Goal: Task Accomplishment & Management: Use online tool/utility

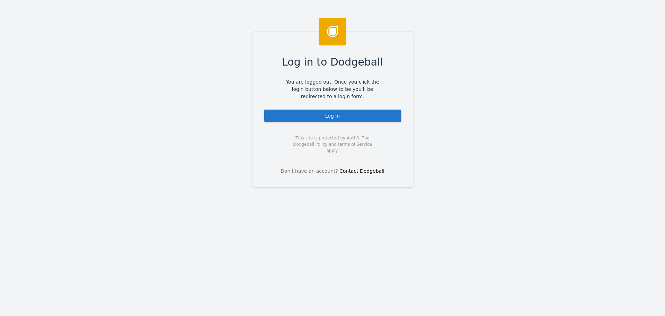
click at [348, 118] on div "Log In" at bounding box center [333, 116] width 138 height 14
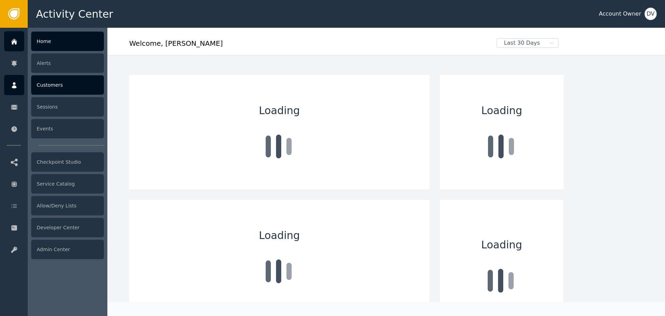
click at [11, 87] on icon at bounding box center [14, 85] width 7 height 8
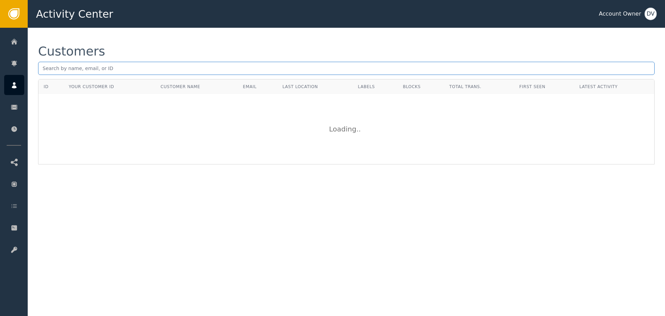
click at [105, 63] on input "text" at bounding box center [346, 68] width 617 height 13
paste input "[EMAIL_ADDRESS][DOMAIN_NAME]"
type input "[EMAIL_ADDRESS][DOMAIN_NAME]"
click at [135, 71] on input "[EMAIL_ADDRESS][DOMAIN_NAME]" at bounding box center [346, 68] width 617 height 13
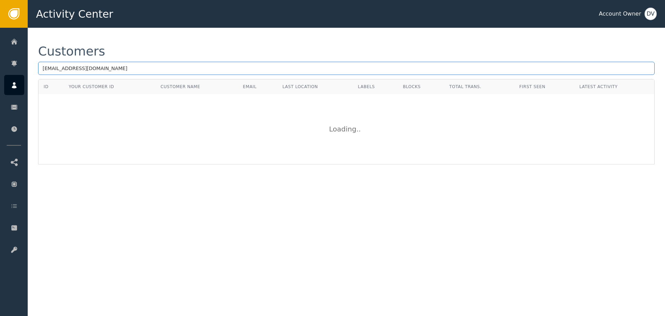
click at [135, 71] on input "[EMAIL_ADDRESS][DOMAIN_NAME]" at bounding box center [346, 68] width 617 height 13
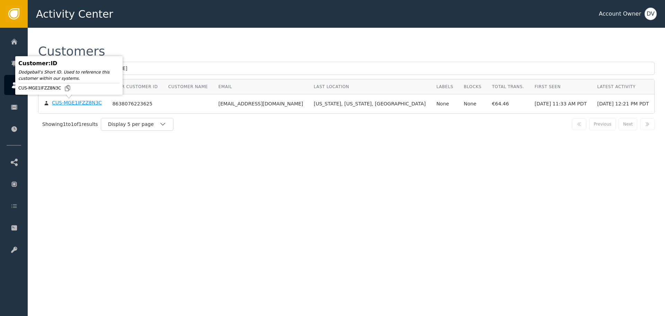
click at [67, 105] on div "CUS-MGE1IFZZ8N3C" at bounding box center [77, 103] width 50 height 6
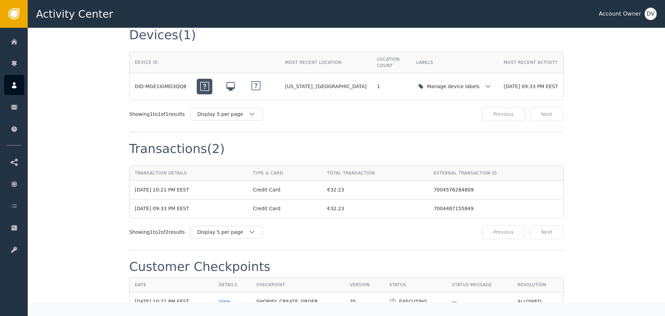
scroll to position [658, 0]
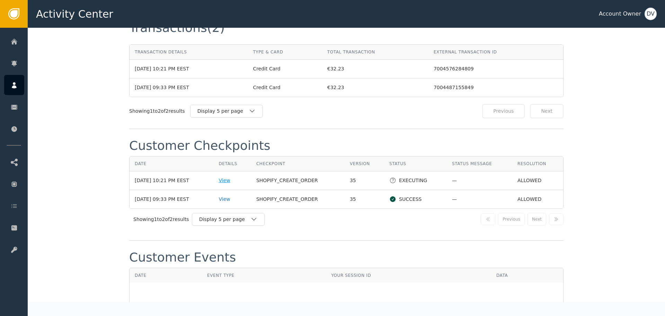
click at [228, 177] on div "View" at bounding box center [232, 180] width 27 height 7
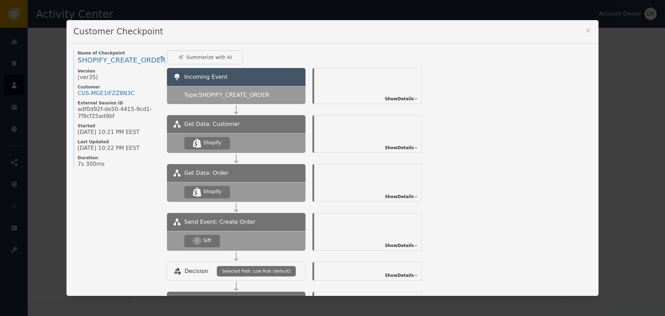
click at [411, 244] on div "Show Details" at bounding box center [401, 245] width 33 height 6
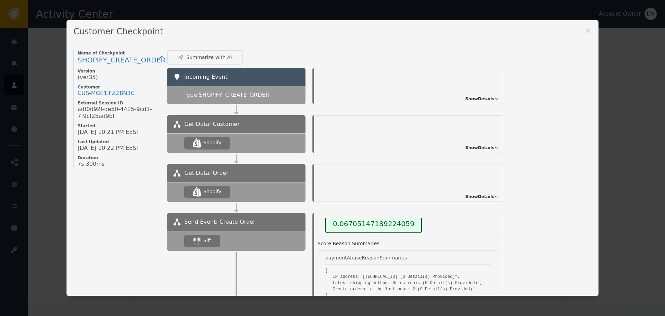
scroll to position [104, 0]
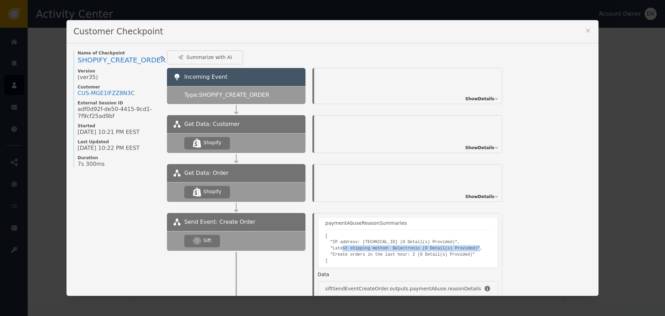
drag, startPoint x: 338, startPoint y: 247, endPoint x: 464, endPoint y: 248, distance: 126.5
click at [464, 248] on pre "[ "IP address: [TECHNICAL_ID] (0 Detail(s) Provided)", "Latest shipping method:…" at bounding box center [408, 248] width 166 height 31
drag, startPoint x: 360, startPoint y: 257, endPoint x: 420, endPoint y: 257, distance: 59.6
click at [420, 257] on pre "[ "IP address: [TECHNICAL_ID] (0 Detail(s) Provided)", "Latest shipping method:…" at bounding box center [408, 248] width 166 height 31
click at [417, 251] on pre "[ "IP address: [TECHNICAL_ID] (0 Detail(s) Provided)", "Latest shipping method:…" at bounding box center [408, 248] width 166 height 31
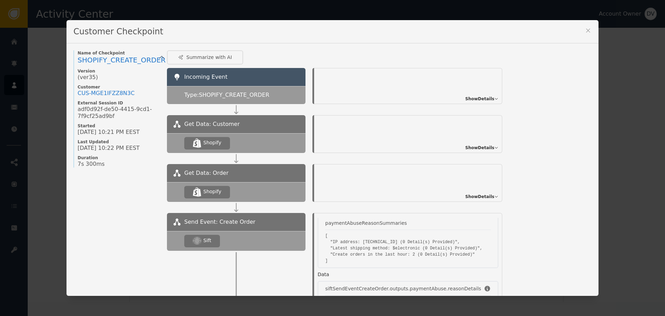
click at [623, 67] on div "Customer Checkpoint Name of Checkpoint SHOPIFY_CREATE_ORDER Version (ver 35 ) C…" at bounding box center [332, 158] width 665 height 316
click at [588, 26] on div "Customer Checkpoint" at bounding box center [333, 31] width 532 height 23
click at [588, 30] on icon at bounding box center [588, 30] width 7 height 7
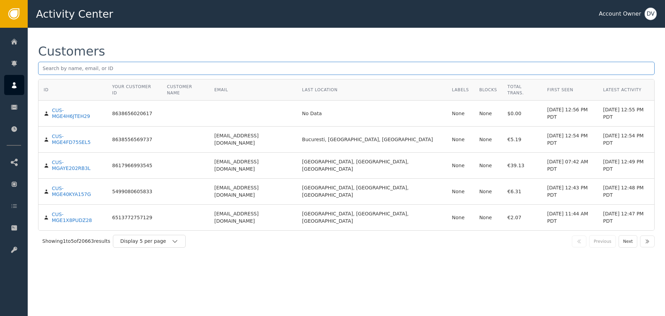
click at [174, 68] on input "text" at bounding box center [346, 68] width 617 height 13
paste input "[EMAIL_ADDRESS][DOMAIN_NAME]"
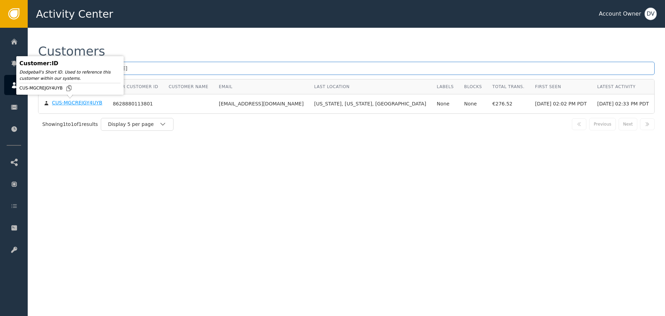
type input "[EMAIL_ADDRESS][DOMAIN_NAME]"
click at [61, 28] on body "Activity Center Account Owner DV Home Alerts Customers Sessions Events Checkpoi…" at bounding box center [332, 14] width 665 height 28
click at [70, 103] on div "CUS-MGCREJGY4UYB" at bounding box center [77, 103] width 50 height 6
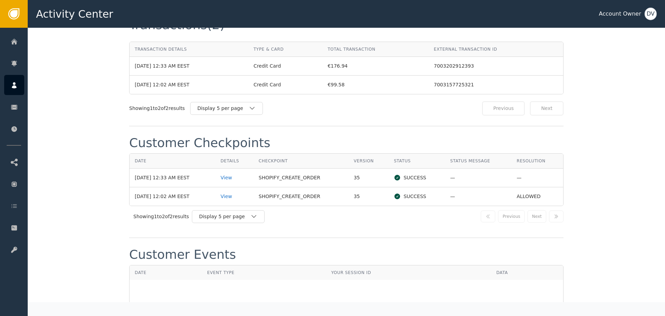
scroll to position [690, 0]
click at [230, 178] on div "View" at bounding box center [235, 175] width 28 height 7
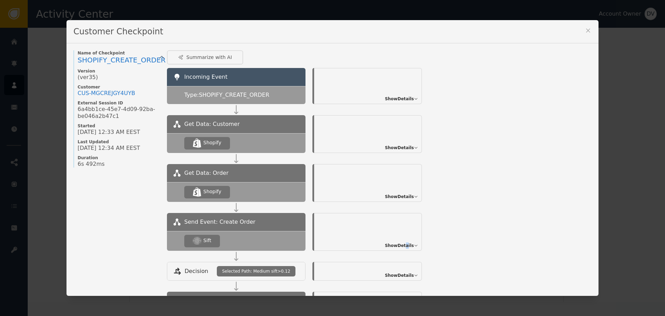
click at [404, 247] on span "Show Details" at bounding box center [399, 245] width 29 height 6
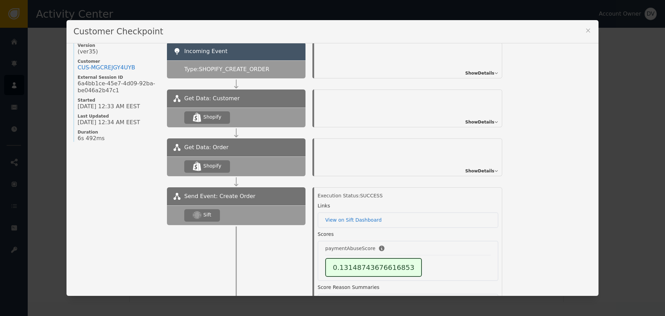
scroll to position [0, 0]
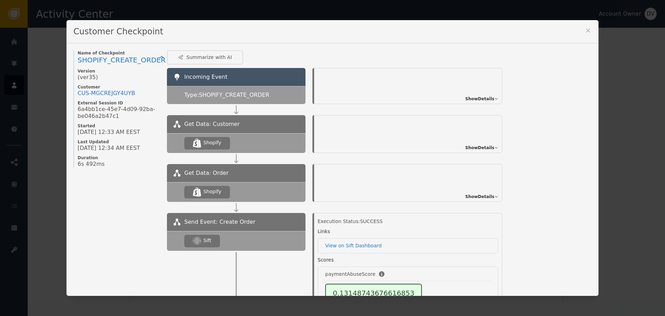
click at [587, 30] on icon at bounding box center [588, 30] width 7 height 7
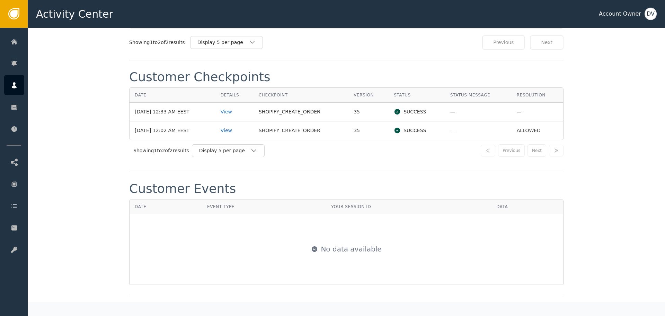
scroll to position [759, 0]
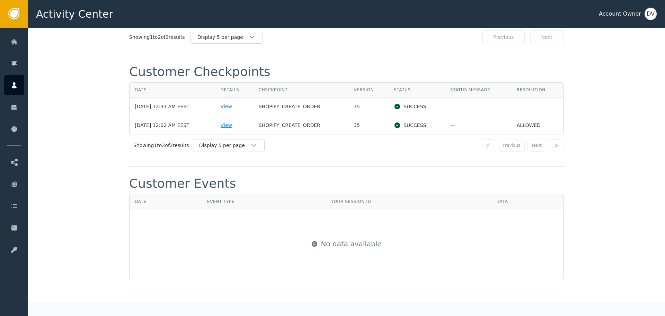
click at [230, 124] on div "View" at bounding box center [235, 125] width 28 height 7
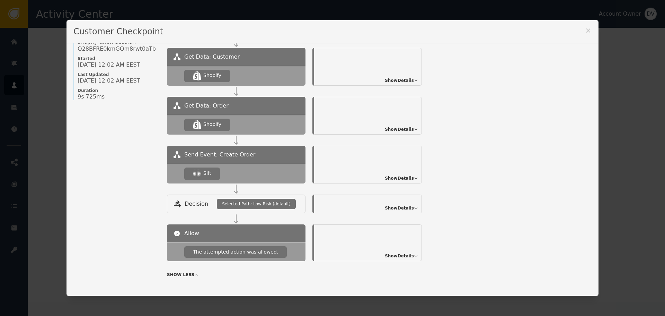
scroll to position [69, 0]
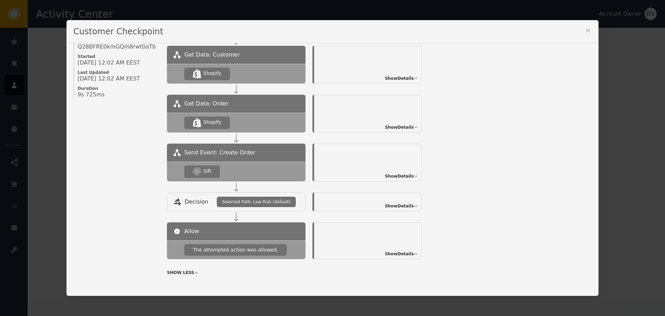
click at [404, 173] on span "Show Details" at bounding box center [399, 176] width 29 height 6
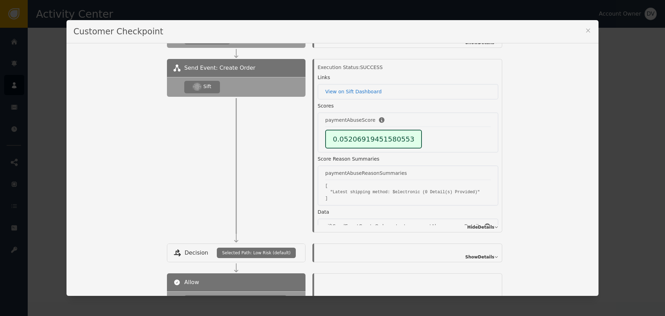
scroll to position [142, 0]
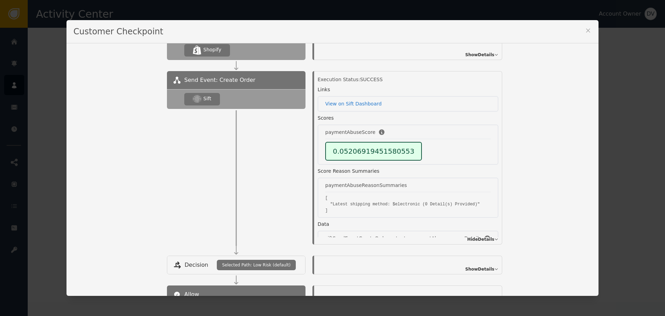
click at [588, 29] on icon at bounding box center [588, 30] width 7 height 7
